Goal: Task Accomplishment & Management: Use online tool/utility

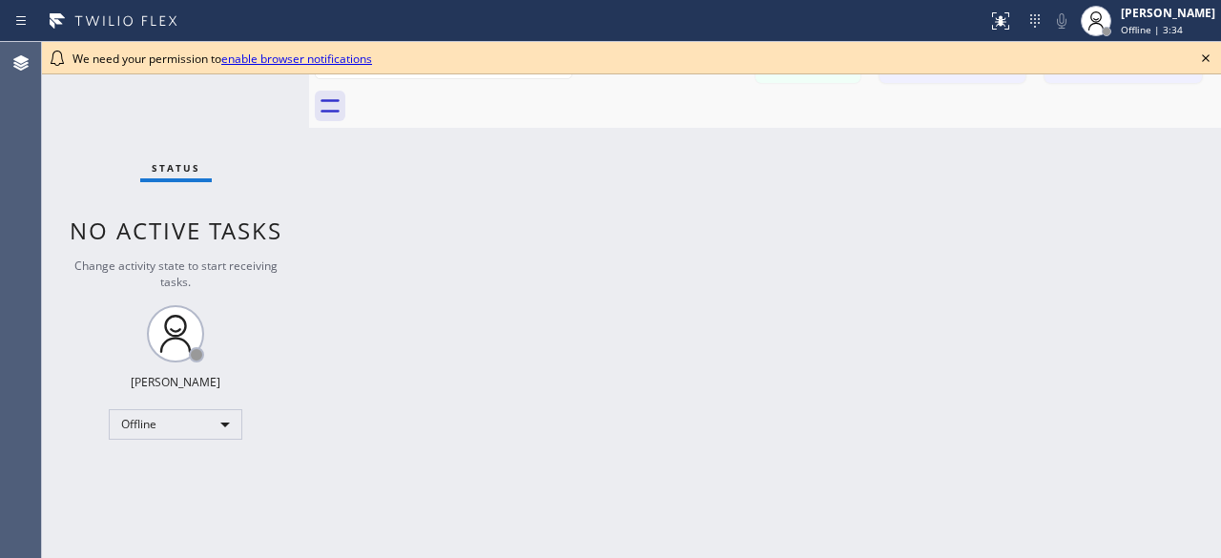
click at [1204, 64] on icon at bounding box center [1205, 58] width 23 height 23
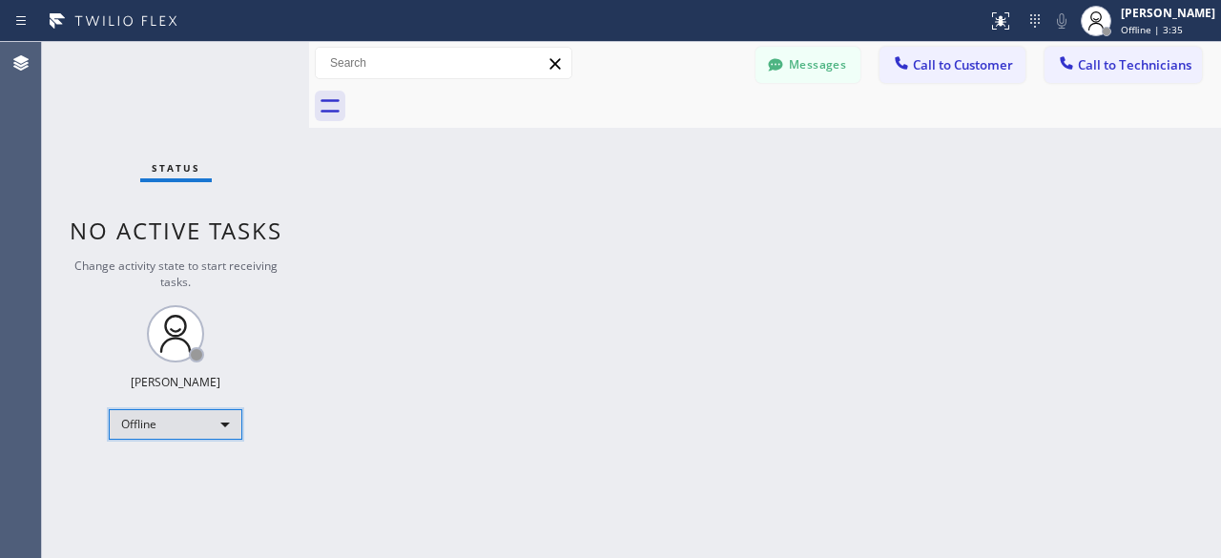
click at [231, 418] on div "Offline" at bounding box center [176, 424] width 134 height 31
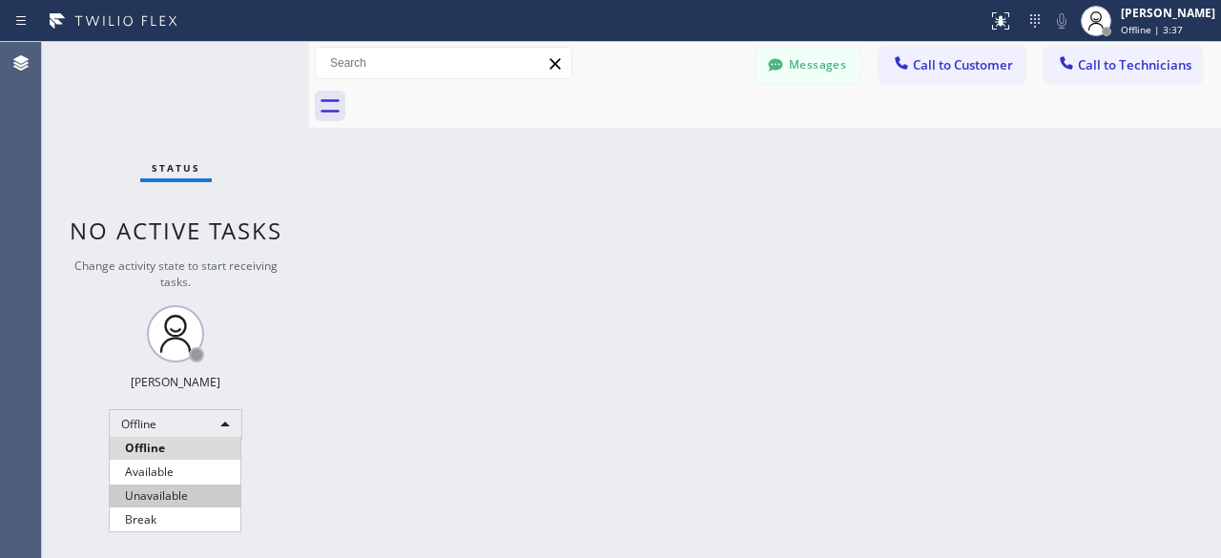
click at [160, 487] on ul "Offline Available Unavailable Break" at bounding box center [175, 484] width 133 height 94
click at [160, 487] on li "Unavailable" at bounding box center [175, 496] width 131 height 23
